Goal: Task Accomplishment & Management: Complete application form

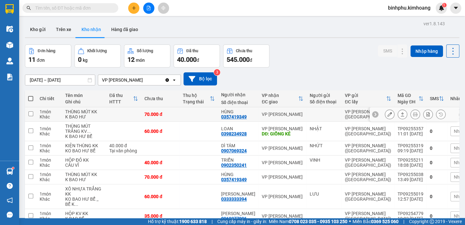
scroll to position [29, 0]
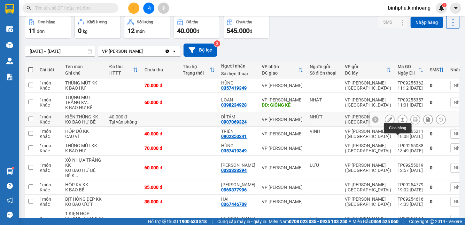
click at [400, 121] on icon at bounding box center [402, 119] width 4 height 4
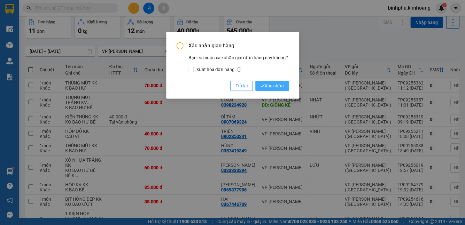
click at [277, 84] on span "Xác nhận" at bounding box center [271, 85] width 23 height 7
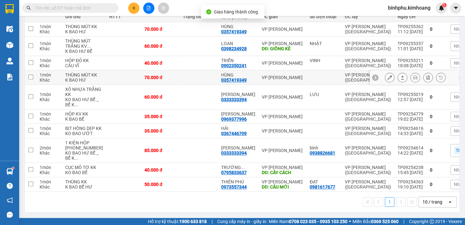
scroll to position [116, 0]
click at [103, 5] on input "text" at bounding box center [72, 7] width 75 height 7
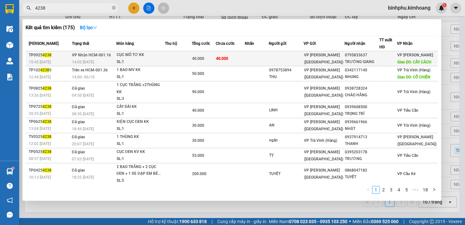
type input "4238"
click at [269, 58] on td at bounding box center [257, 58] width 24 height 15
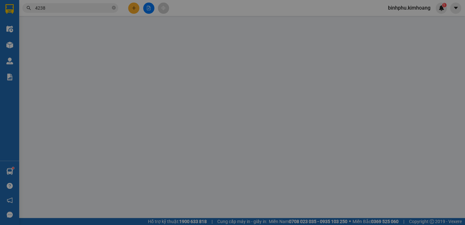
type input "0795833637"
type input "TRƯỜNG GIANG"
type input "CÂY CÁCH"
type input "40.000"
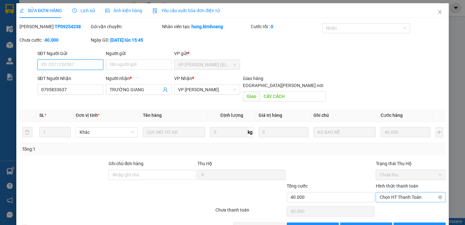
click at [400, 192] on span "Chọn HT Thanh Toán" at bounding box center [410, 197] width 62 height 10
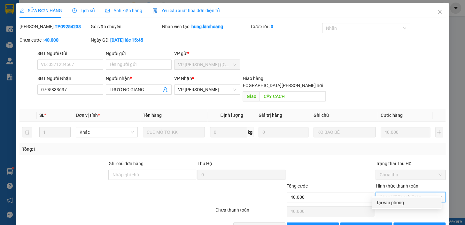
drag, startPoint x: 395, startPoint y: 198, endPoint x: 335, endPoint y: 189, distance: 60.2
click at [393, 198] on div "Tại văn phòng" at bounding box center [406, 202] width 69 height 10
type input "0"
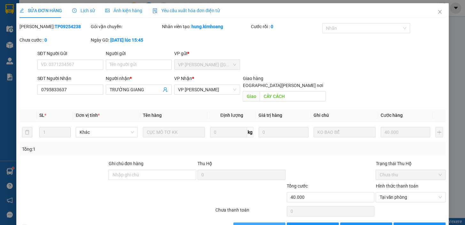
click at [261, 222] on button "[PERSON_NAME] và [PERSON_NAME] hàng" at bounding box center [259, 227] width 52 height 10
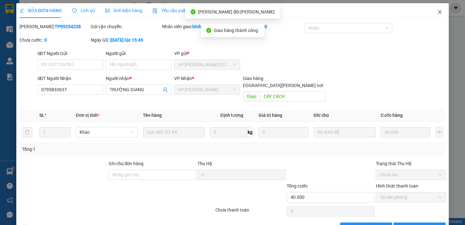
click at [437, 10] on icon "close" at bounding box center [439, 11] width 5 height 5
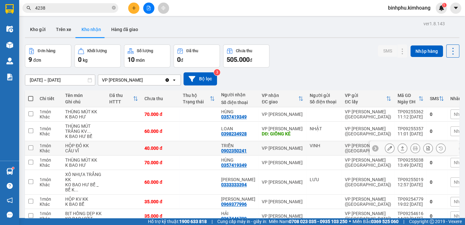
click at [35, 155] on td at bounding box center [31, 148] width 12 height 14
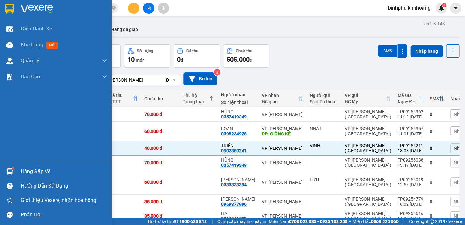
click at [15, 172] on div at bounding box center [9, 171] width 11 height 11
click at [3, 164] on div "Điều [PERSON_NAME] xe Kho hàng mới [PERSON_NAME] [PERSON_NAME] [PERSON_NAME] lý…" at bounding box center [56, 112] width 112 height 225
click at [17, 169] on div "Hàng sắp về" at bounding box center [56, 171] width 112 height 14
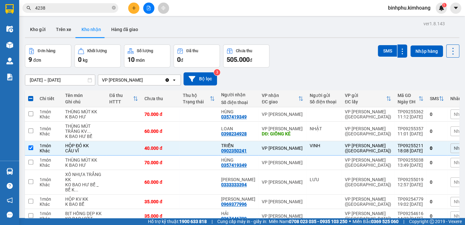
click at [253, 61] on section "Kết quả [PERSON_NAME] ( 175 ) Bộ lọc Mã ĐH Trạng thái Món hàng Thu hộ Tổng [PER…" at bounding box center [232, 112] width 465 height 225
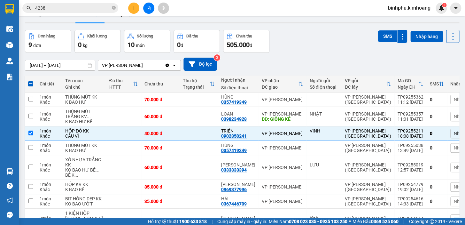
scroll to position [29, 0]
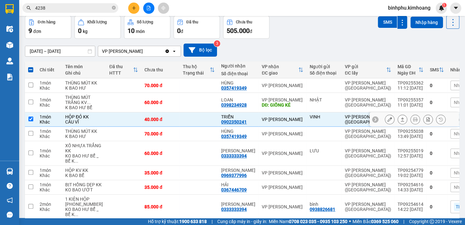
click at [274, 122] on div "VP [PERSON_NAME]" at bounding box center [283, 119] width 42 height 5
checkbox input "false"
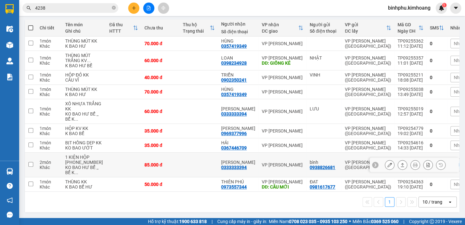
scroll to position [108, 0]
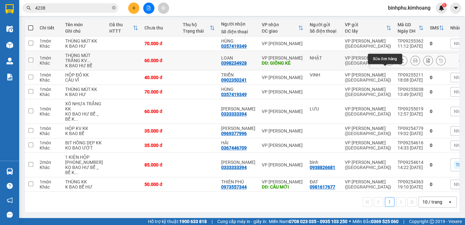
click at [385, 55] on button at bounding box center [389, 60] width 9 height 11
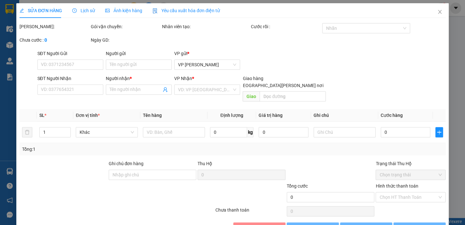
type input "NHẬT"
type input "0398234928"
type input "LOAN"
type input "GIỒNG KÉ"
type input "60.000"
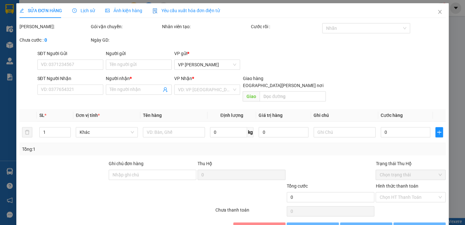
type input "60.000"
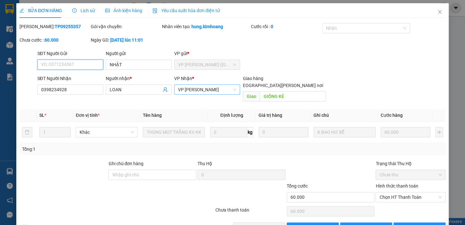
click at [220, 90] on span "VP [PERSON_NAME]" at bounding box center [207, 90] width 58 height 10
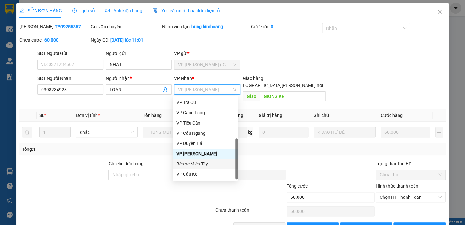
scroll to position [22, 0]
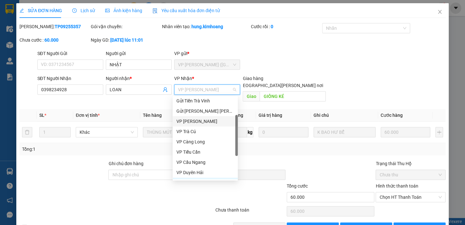
click at [201, 119] on div "VP [PERSON_NAME]" at bounding box center [205, 121] width 58 height 7
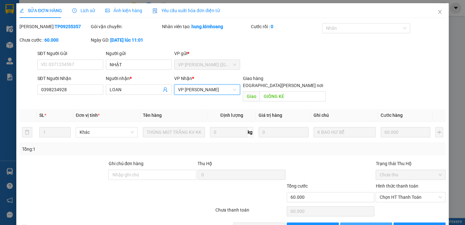
click at [357, 224] on span "[PERSON_NAME] đổi" at bounding box center [372, 227] width 41 height 7
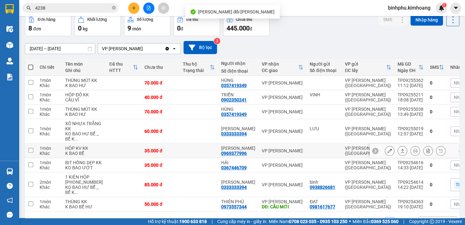
scroll to position [79, 0]
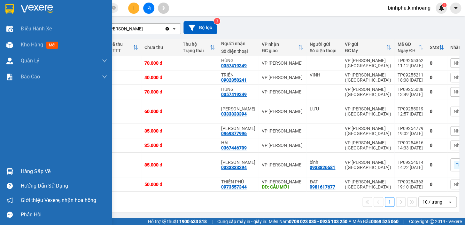
click at [7, 166] on div at bounding box center [9, 171] width 11 height 11
click at [2, 140] on div "Điều [PERSON_NAME] xe Kho hàng mới [PERSON_NAME] [PERSON_NAME] [PERSON_NAME] lý…" at bounding box center [56, 112] width 112 height 225
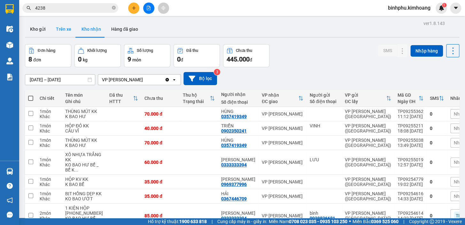
scroll to position [0, 0]
click at [46, 27] on button "Kho gửi" at bounding box center [38, 29] width 26 height 15
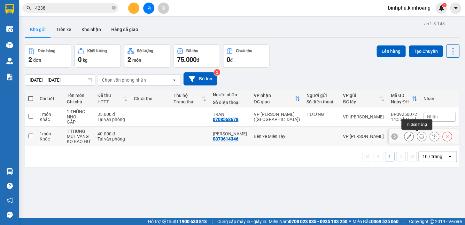
click at [419, 137] on icon at bounding box center [421, 136] width 4 height 4
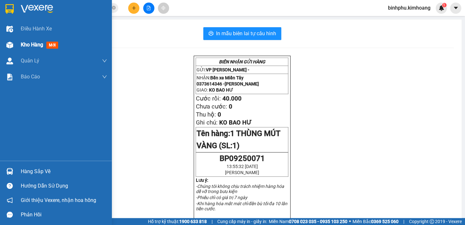
click at [8, 43] on img at bounding box center [9, 45] width 7 height 7
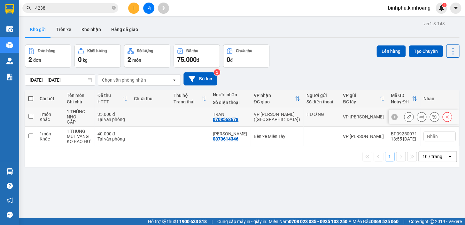
click at [141, 114] on td at bounding box center [151, 116] width 40 height 19
checkbox input "true"
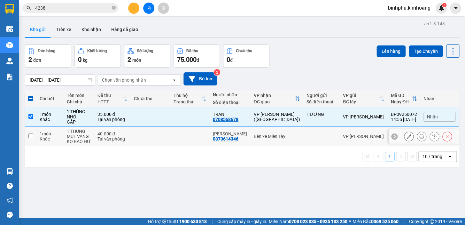
click at [147, 138] on td at bounding box center [151, 136] width 40 height 19
checkbox input "true"
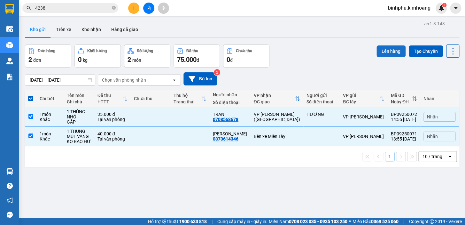
click at [376, 51] on button "Lên hàng" at bounding box center [390, 51] width 29 height 12
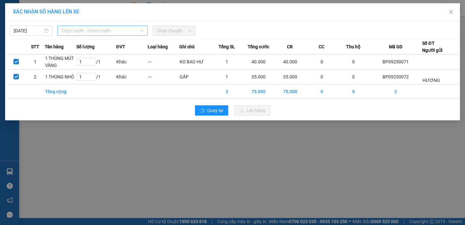
click at [134, 29] on span "Chọn tuyến - nhóm tuyến" at bounding box center [102, 31] width 82 height 10
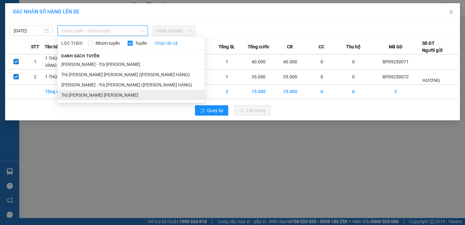
click at [107, 93] on li "Trà [PERSON_NAME] [PERSON_NAME]" at bounding box center [131, 95] width 147 height 10
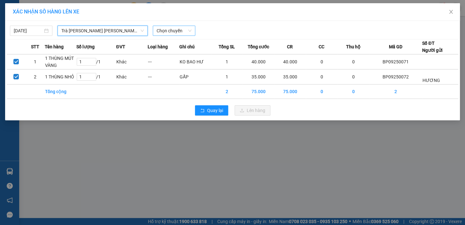
click at [177, 29] on span "Chọn chuyến" at bounding box center [174, 31] width 35 height 10
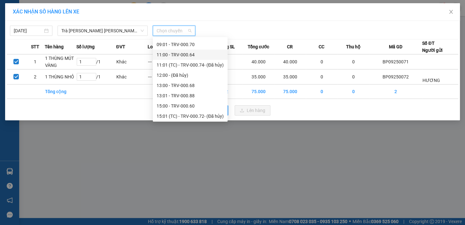
scroll to position [145, 0]
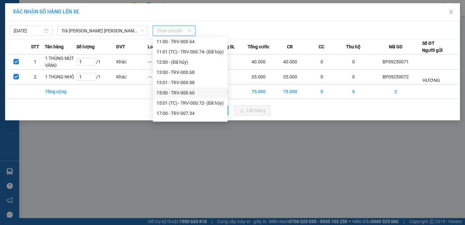
click at [168, 95] on div "15:00 - TRV-000.60" at bounding box center [190, 92] width 67 height 7
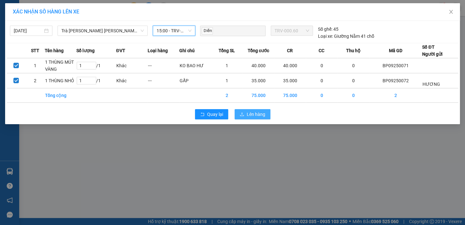
click at [251, 117] on span "Lên hàng" at bounding box center [256, 114] width 19 height 7
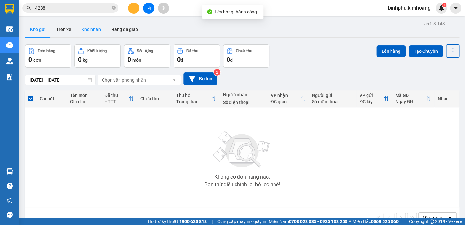
click at [89, 28] on button "Kho nhận" at bounding box center [91, 29] width 30 height 15
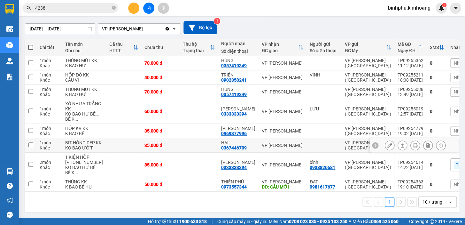
scroll to position [50, 0]
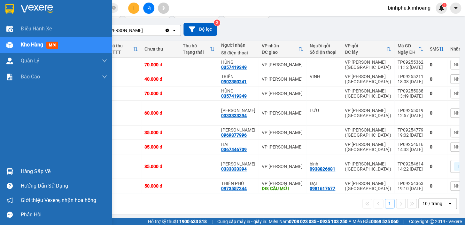
click at [12, 164] on div "Hàng sắp về" at bounding box center [56, 171] width 112 height 14
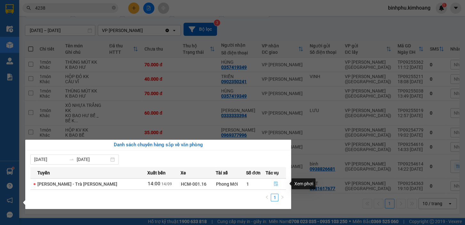
click at [274, 184] on icon "file-done" at bounding box center [276, 183] width 4 height 4
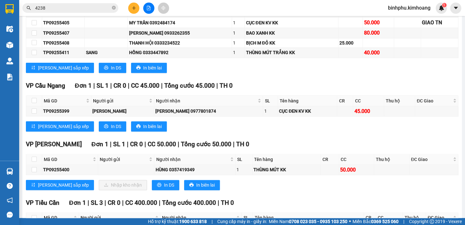
scroll to position [203, 0]
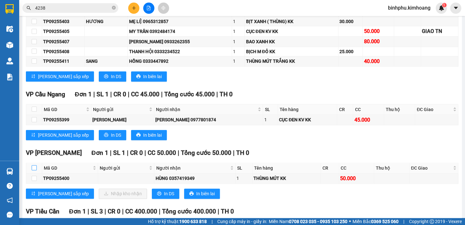
click at [35, 170] on input "checkbox" at bounding box center [34, 167] width 5 height 5
checkbox input "true"
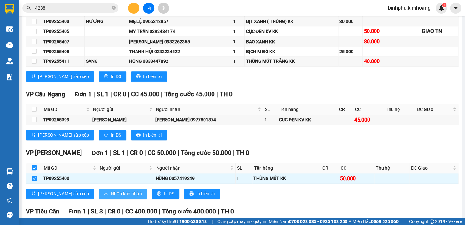
click at [99, 193] on button "Nhập kho nhận" at bounding box center [123, 193] width 48 height 10
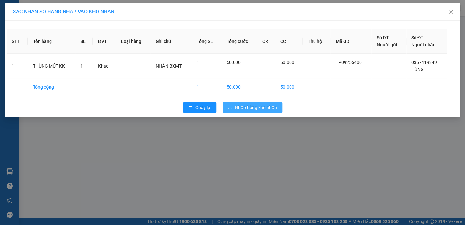
drag, startPoint x: 254, startPoint y: 106, endPoint x: 239, endPoint y: 113, distance: 16.6
click at [254, 107] on span "Nhập hàng kho nhận" at bounding box center [256, 107] width 42 height 7
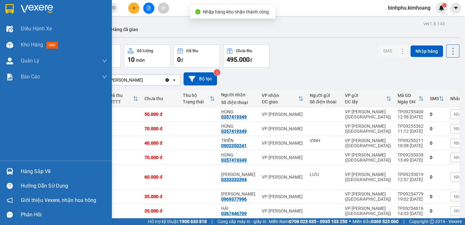
click at [24, 166] on div "Hàng sắp về" at bounding box center [64, 171] width 86 height 10
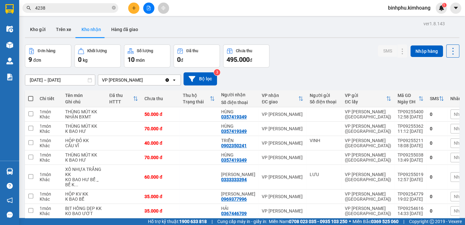
click at [323, 56] on section "Kết quả [PERSON_NAME] ( 175 ) Bộ lọc Mã ĐH Trạng thái Món hàng Thu hộ Tổng [PER…" at bounding box center [232, 112] width 465 height 225
click at [150, 9] on icon "file-add" at bounding box center [148, 8] width 4 height 4
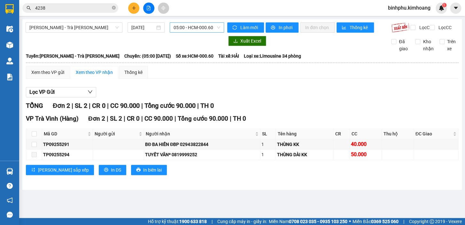
click at [213, 27] on span "05:00 - HCM-000.60" at bounding box center [197, 28] width 47 height 10
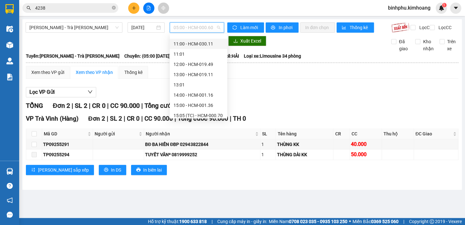
scroll to position [87, 0]
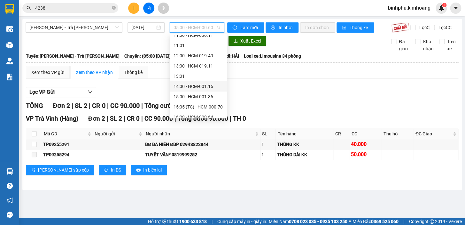
click at [181, 85] on div "14:00 - HCM-001.16" at bounding box center [199, 86] width 50 height 7
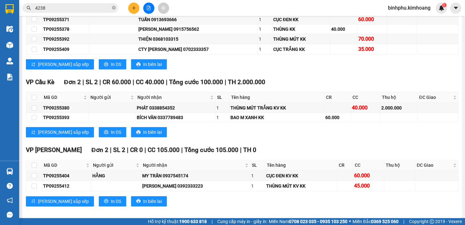
scroll to position [764, 0]
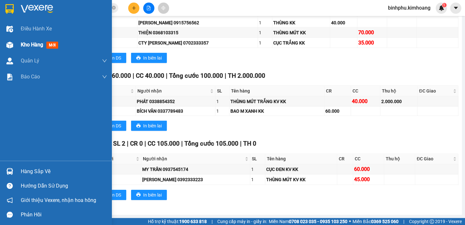
click at [16, 45] on div "Kho hàng mới" at bounding box center [56, 45] width 112 height 16
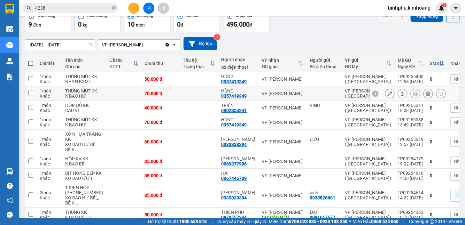
scroll to position [16, 0]
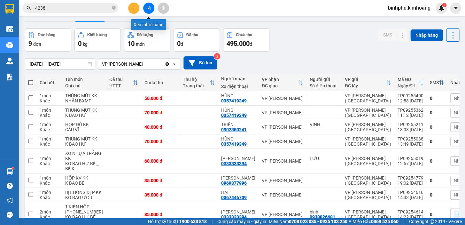
click at [147, 6] on icon "file-add" at bounding box center [148, 8] width 4 height 4
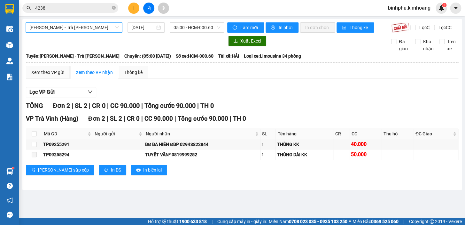
click at [96, 25] on span "[PERSON_NAME] - Trà [PERSON_NAME]" at bounding box center [73, 28] width 89 height 10
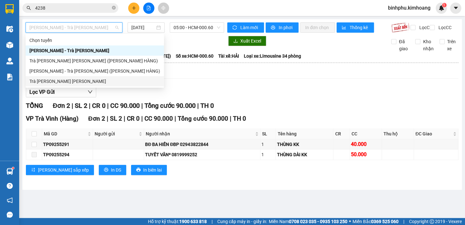
drag, startPoint x: 72, startPoint y: 76, endPoint x: 89, endPoint y: 60, distance: 24.0
click at [73, 75] on div "[PERSON_NAME] [GEOGRAPHIC_DATA][PERSON_NAME] - [GEOGRAPHIC_DATA][PERSON_NAME][P…" at bounding box center [95, 60] width 138 height 51
click at [79, 77] on div "Trà [PERSON_NAME] [PERSON_NAME]" at bounding box center [95, 81] width 138 height 10
type input "[DATE]"
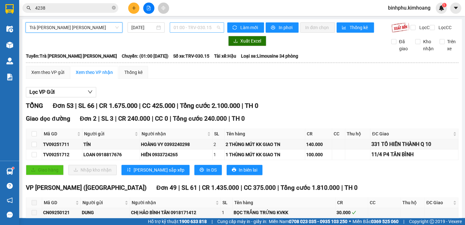
click at [206, 27] on span "01:00 - TRV-030.15" at bounding box center [197, 28] width 47 height 10
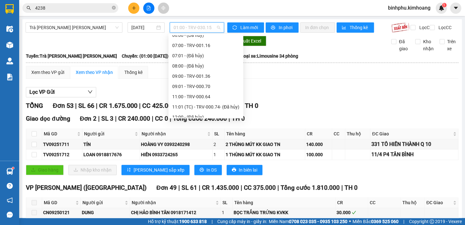
scroll to position [116, 0]
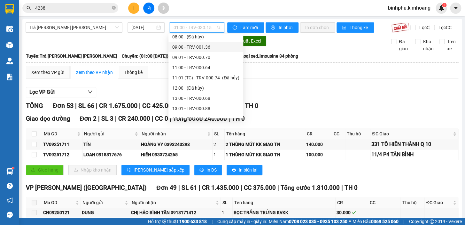
click at [190, 45] on div "09:00 - TRV-001.36" at bounding box center [205, 46] width 67 height 7
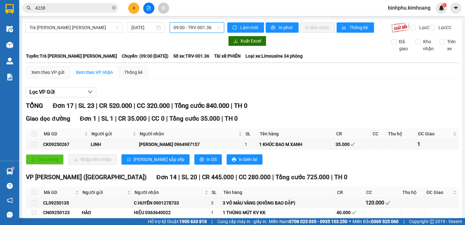
click at [213, 31] on span "09:00 - TRV-001.36" at bounding box center [197, 28] width 47 height 10
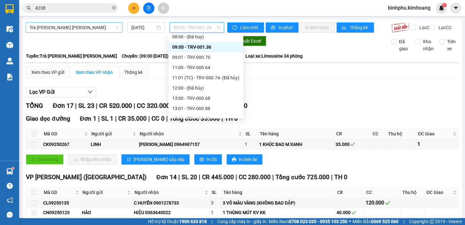
click at [103, 26] on span "Trà [PERSON_NAME] [PERSON_NAME]" at bounding box center [73, 28] width 89 height 10
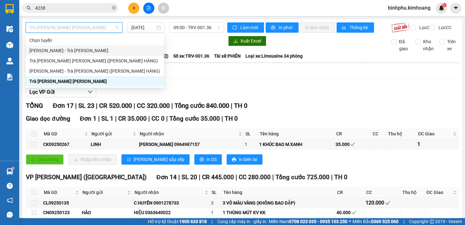
click at [58, 50] on div "[PERSON_NAME] - Trà [PERSON_NAME]" at bounding box center [94, 50] width 131 height 7
type input "[DATE]"
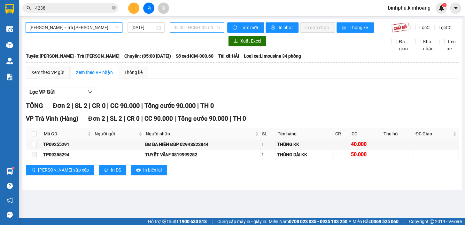
click at [214, 28] on span "05:00 - HCM-000.60" at bounding box center [197, 28] width 47 height 10
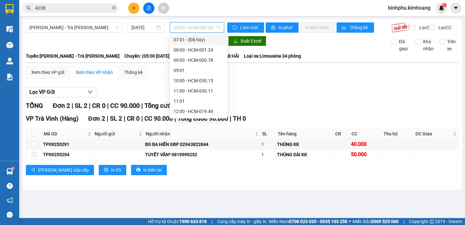
scroll to position [39, 0]
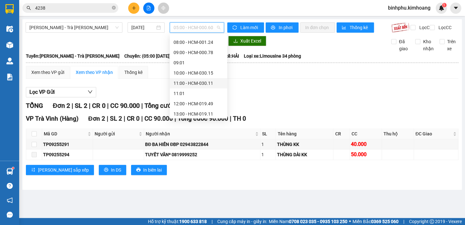
click at [190, 81] on div "11:00 - HCM-030.11" at bounding box center [199, 83] width 50 height 7
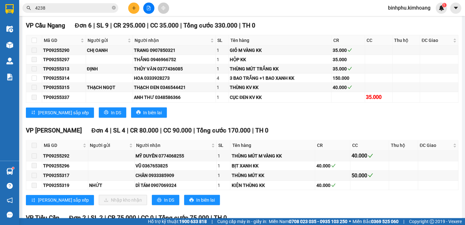
scroll to position [552, 0]
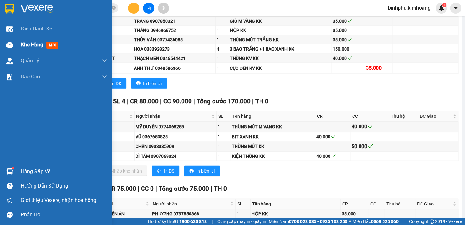
click at [13, 47] on div at bounding box center [9, 44] width 11 height 11
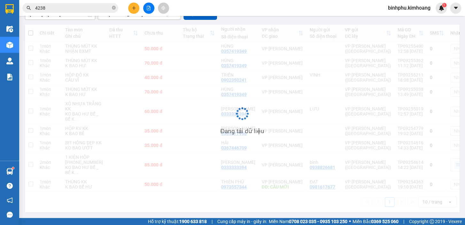
scroll to position [103, 0]
